Goal: Task Accomplishment & Management: Use online tool/utility

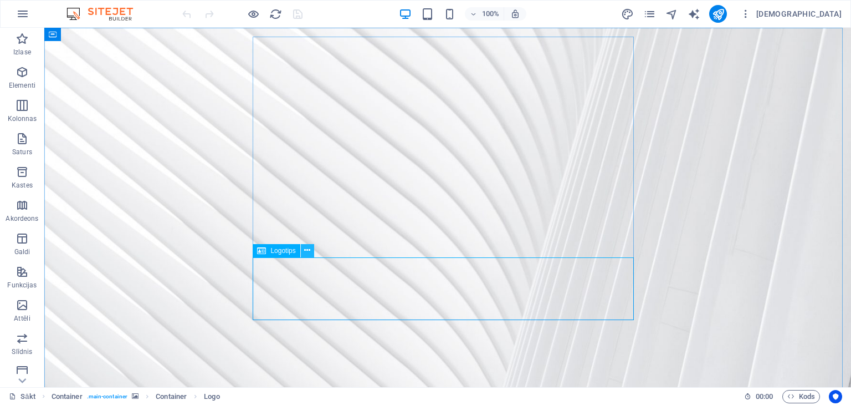
click at [305, 248] on icon at bounding box center [307, 250] width 6 height 12
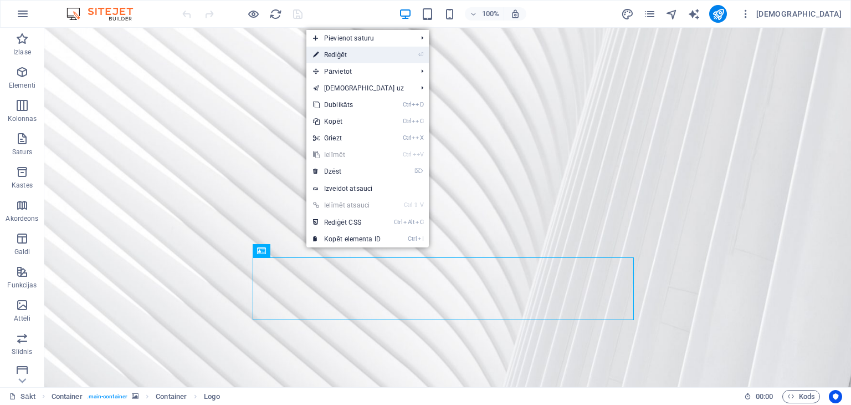
click at [399, 53] on li "⏎ Rediģēt" at bounding box center [367, 55] width 122 height 17
click at [366, 173] on link "⌦ Dzēst" at bounding box center [346, 171] width 81 height 17
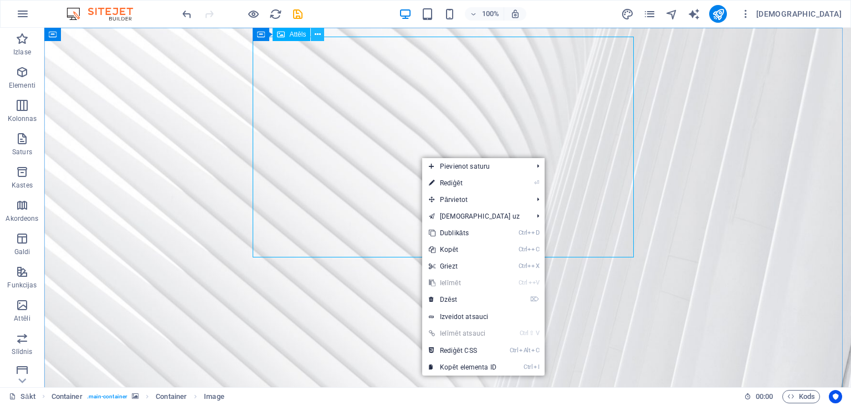
click at [318, 33] on icon at bounding box center [318, 35] width 6 height 12
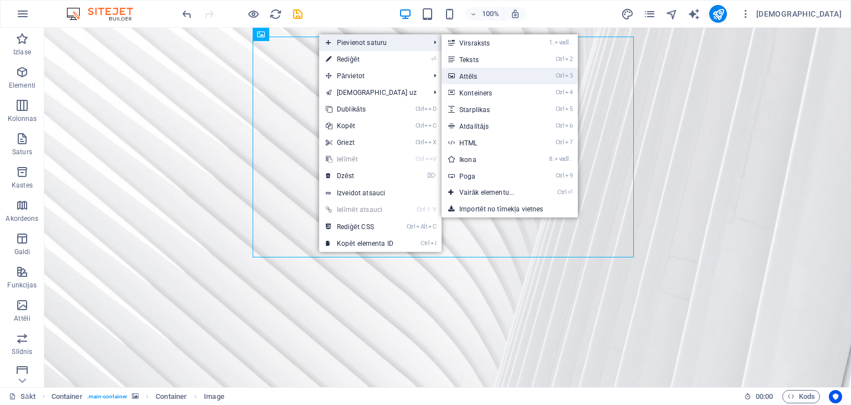
click at [503, 77] on link "Ctrl 3 Attēls" at bounding box center [489, 76] width 95 height 17
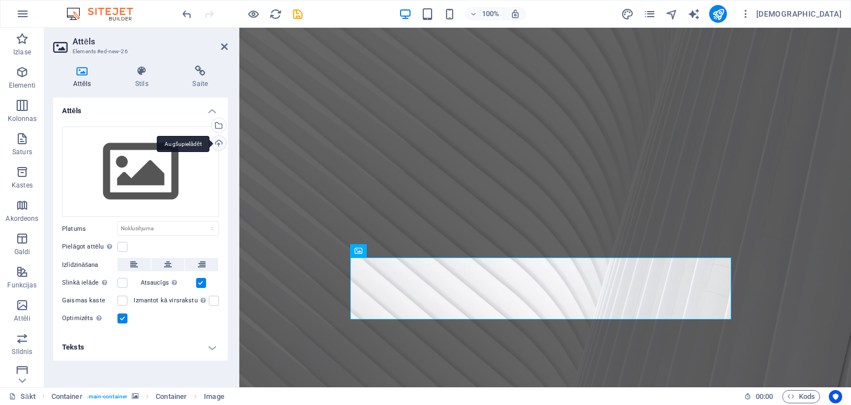
click at [219, 141] on div "Augšupielādēt" at bounding box center [217, 144] width 17 height 17
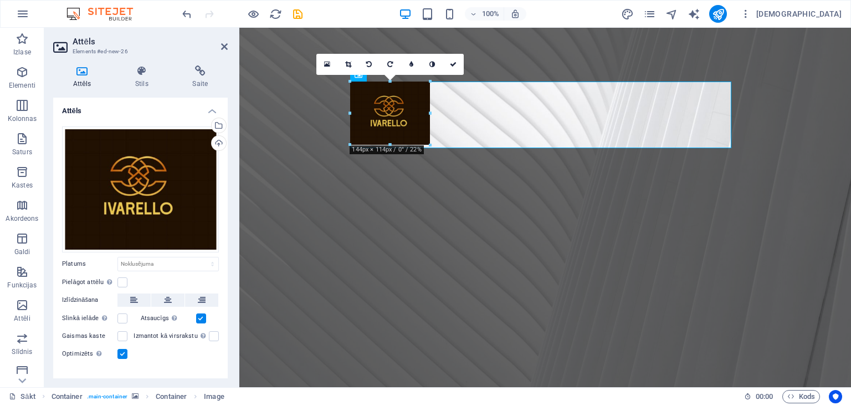
scroll to position [175, 0]
drag, startPoint x: 733, startPoint y: 173, endPoint x: 428, endPoint y: 118, distance: 309.8
type input "144"
select select "px"
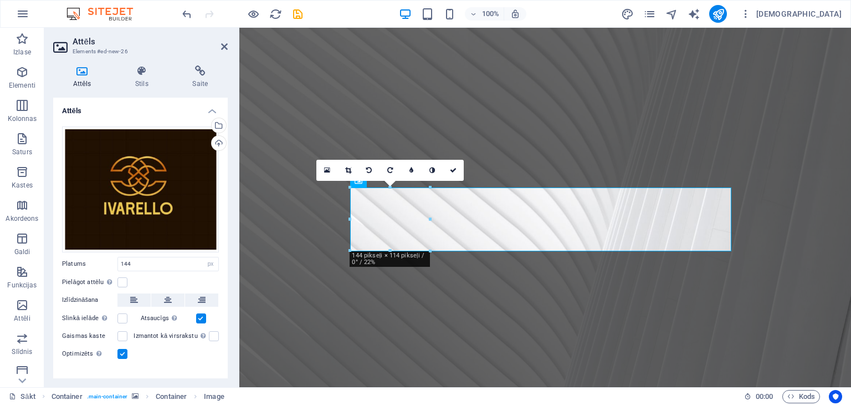
scroll to position [69, 0]
click at [736, 176] on figure at bounding box center [545, 225] width 612 height 535
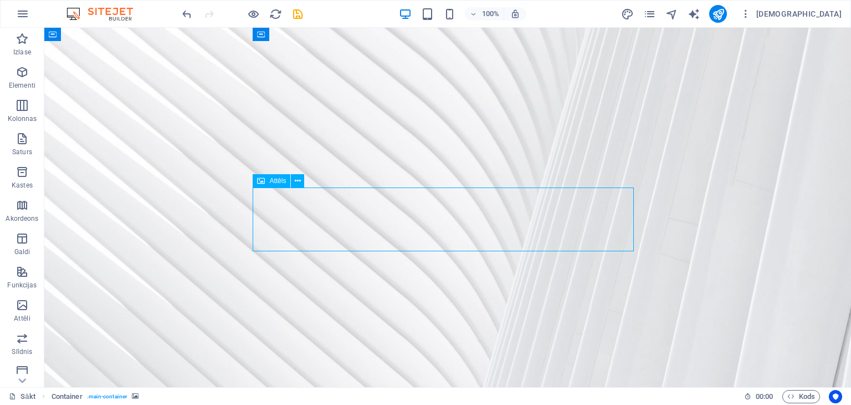
select select "px"
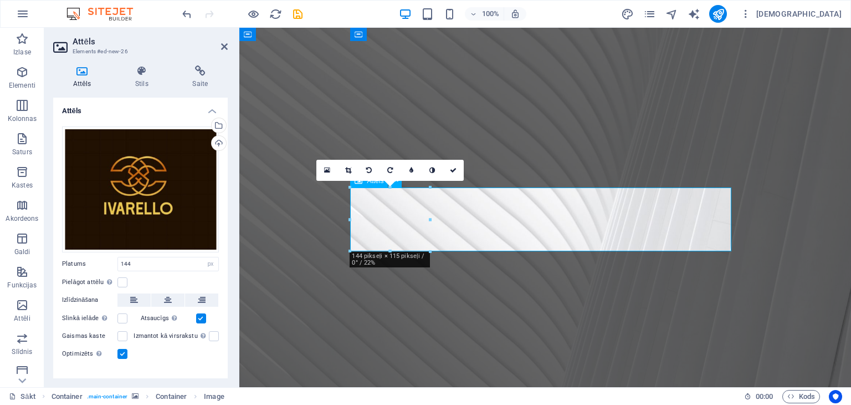
drag, startPoint x: 492, startPoint y: 209, endPoint x: 586, endPoint y: 220, distance: 94.2
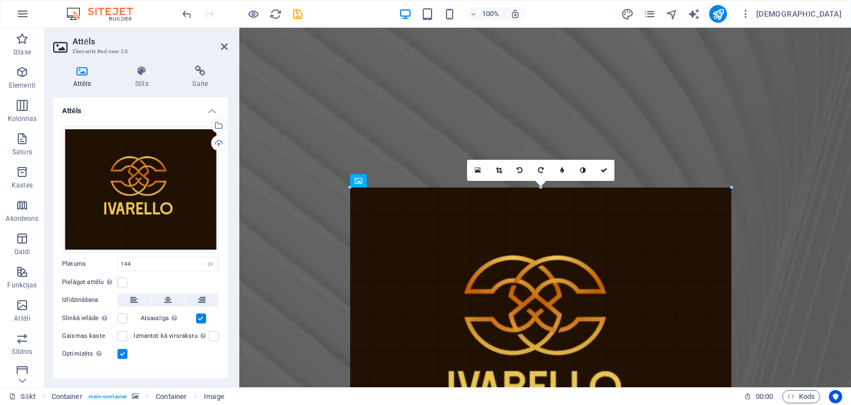
drag, startPoint x: 432, startPoint y: 219, endPoint x: 611, endPoint y: 221, distance: 179.6
type input "688"
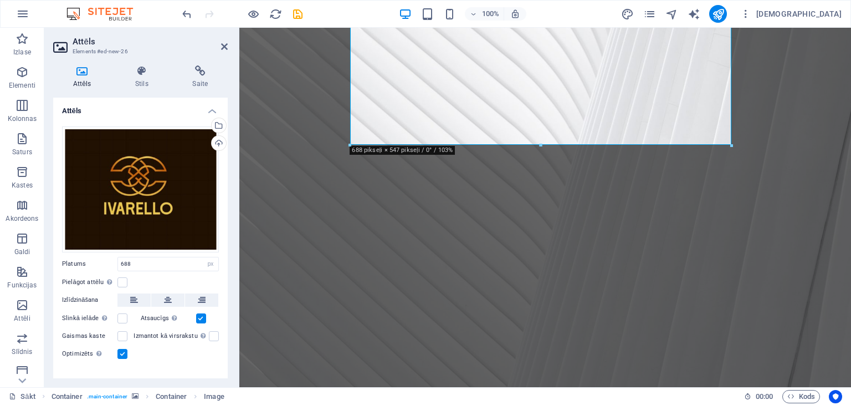
scroll to position [415, 0]
